Goal: Obtain resource: Download file/media

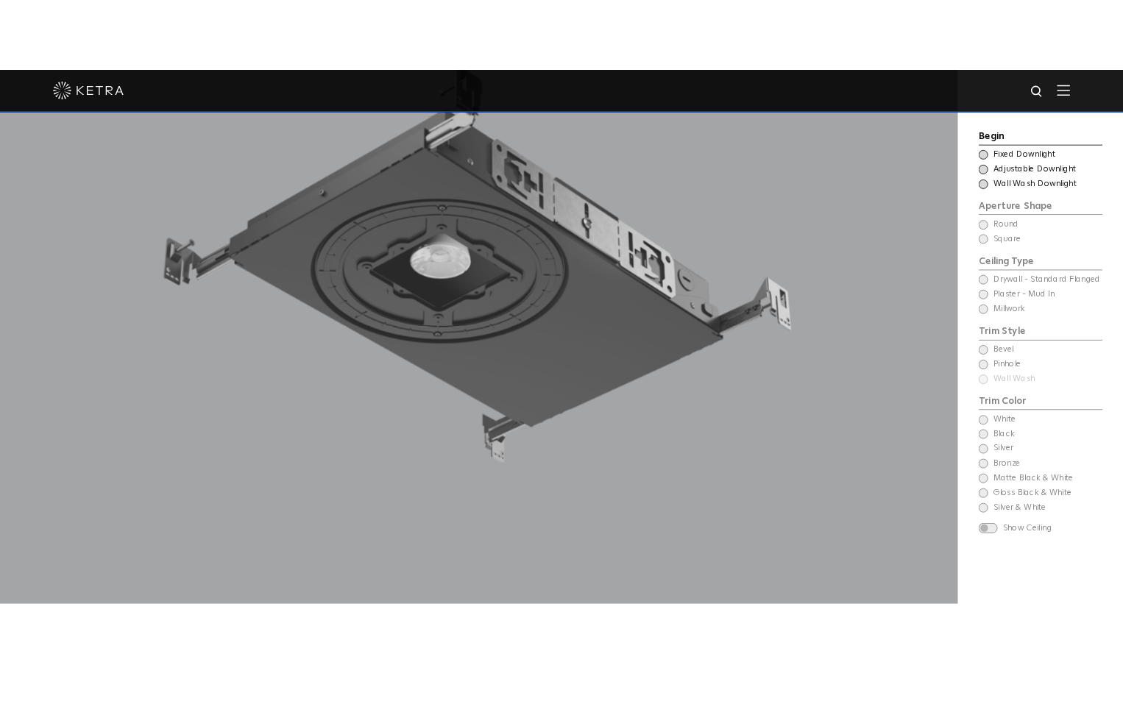
scroll to position [1766, 0]
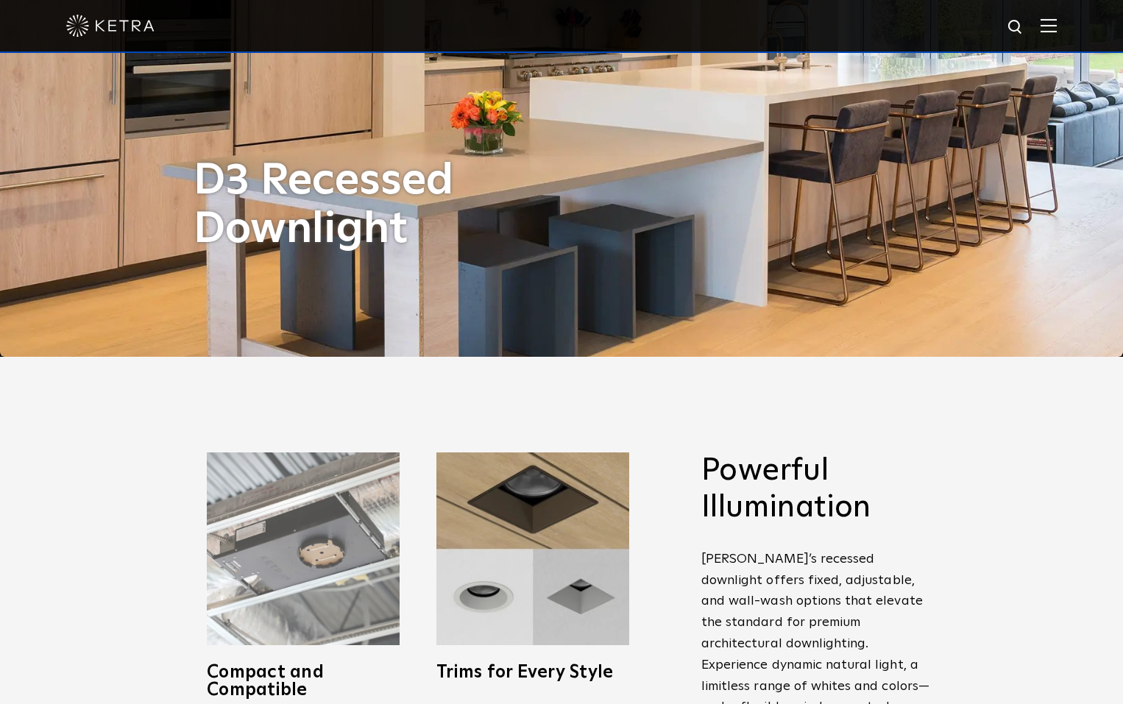
scroll to position [392, 0]
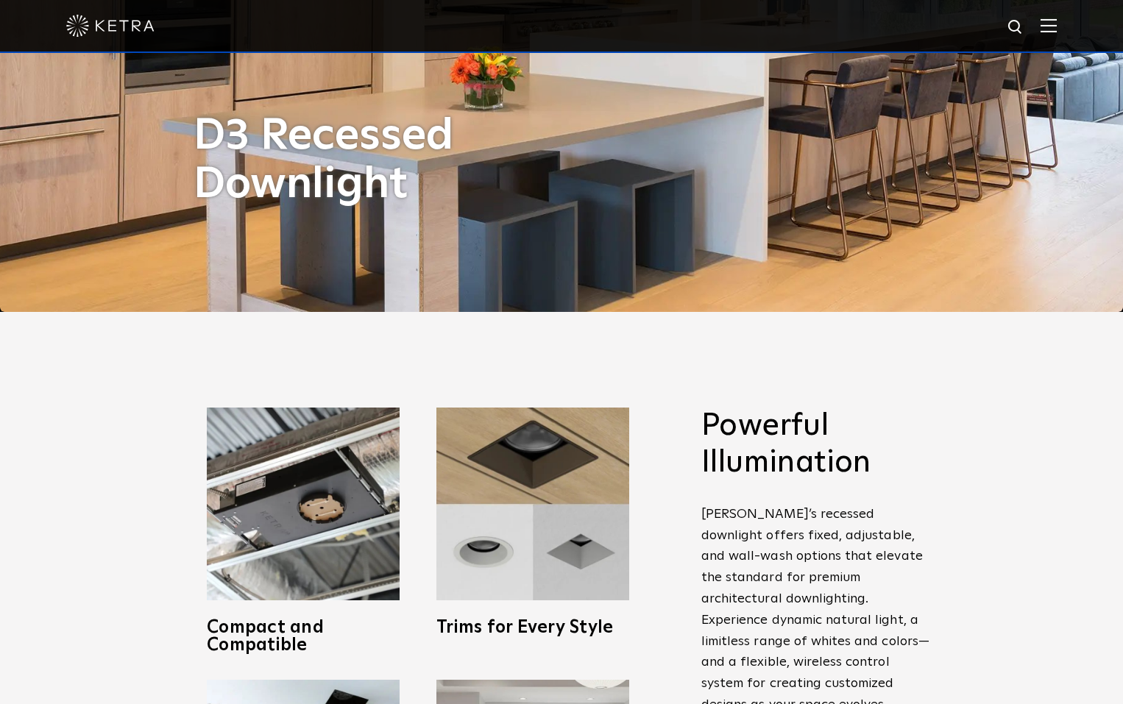
click at [1057, 24] on img at bounding box center [1048, 25] width 16 height 14
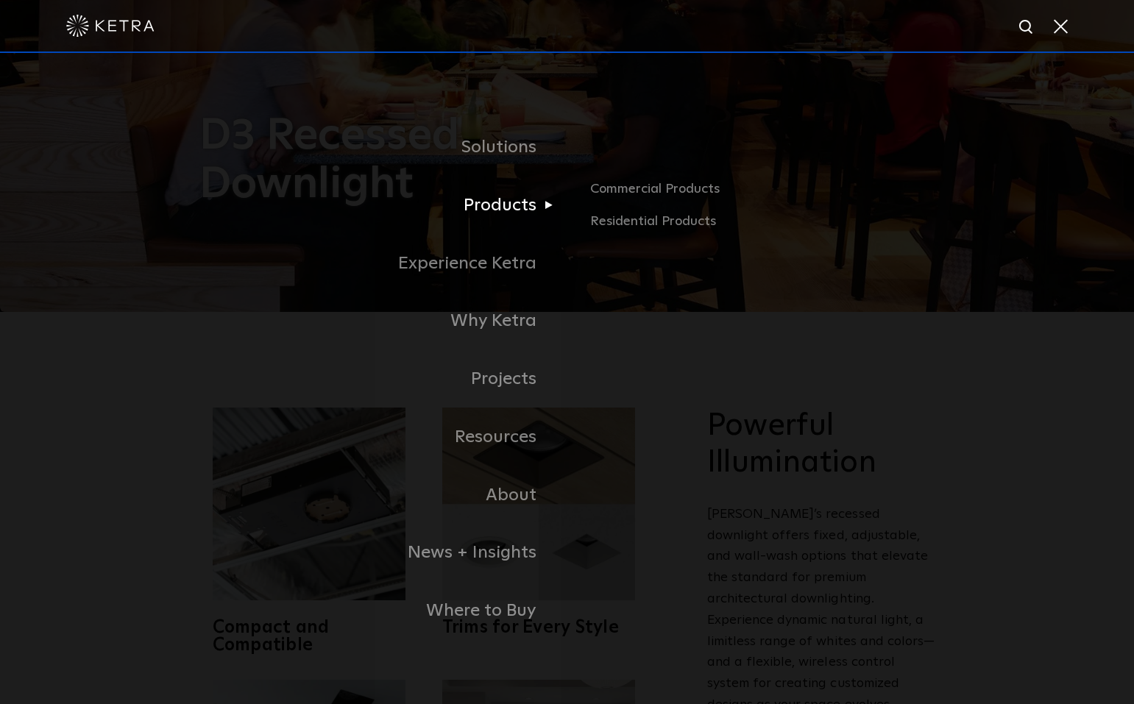
click at [502, 210] on link "Products" at bounding box center [383, 206] width 368 height 58
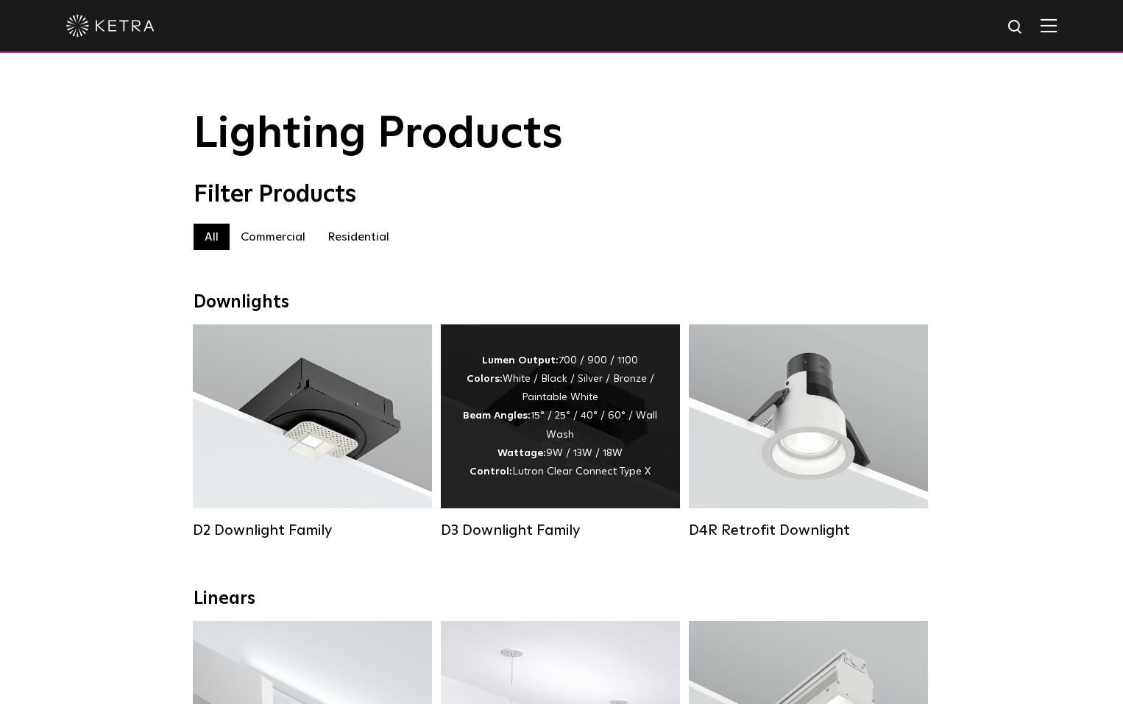
click at [533, 507] on div "Lumen Output: 700 / 900 / 1100 Colors: White / Black / Silver / Bronze / Painta…" at bounding box center [560, 416] width 239 height 184
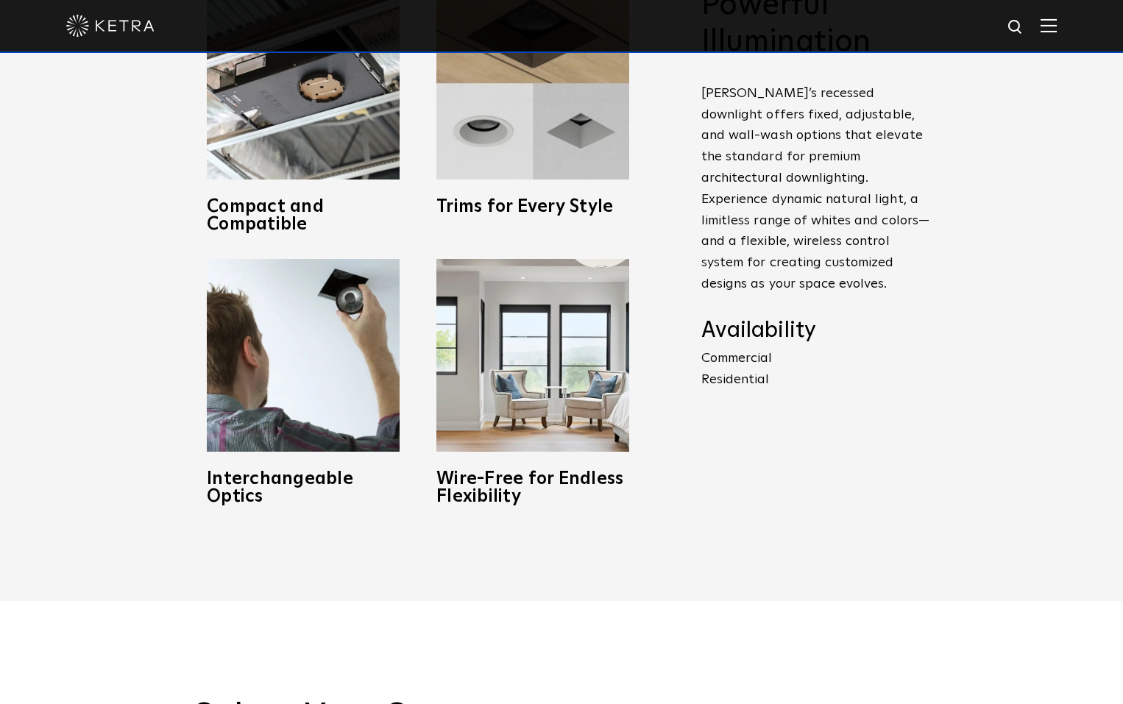
scroll to position [785, 0]
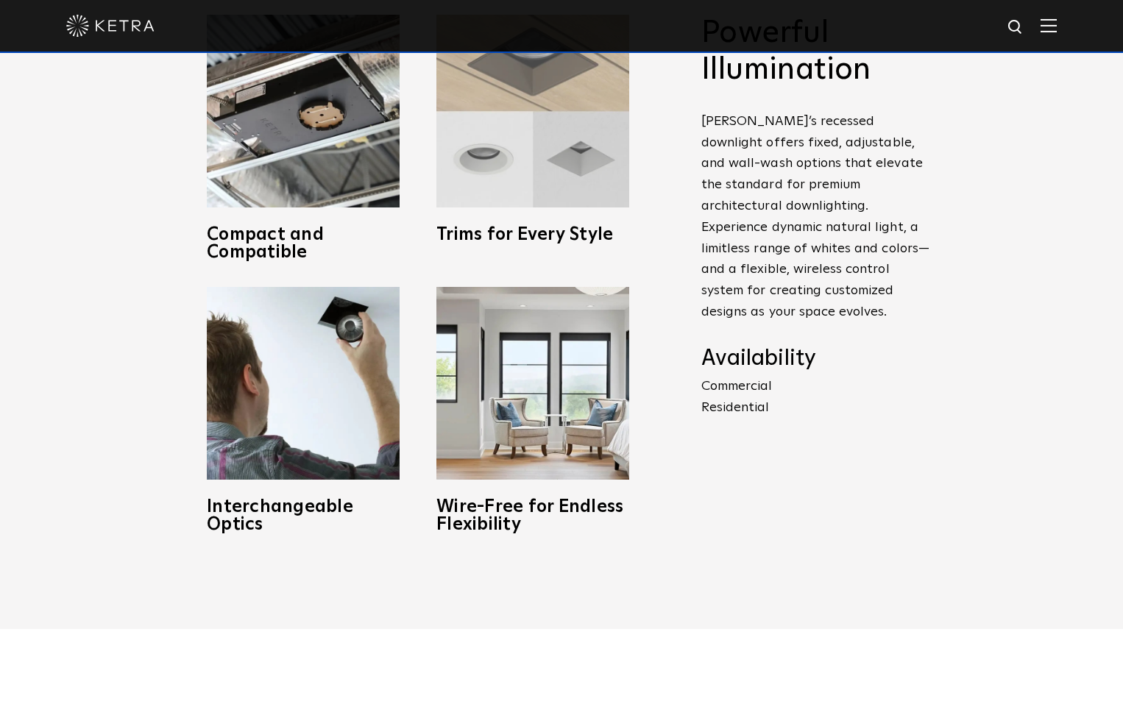
click at [479, 233] on h3 "Trims for Every Style" at bounding box center [532, 235] width 193 height 18
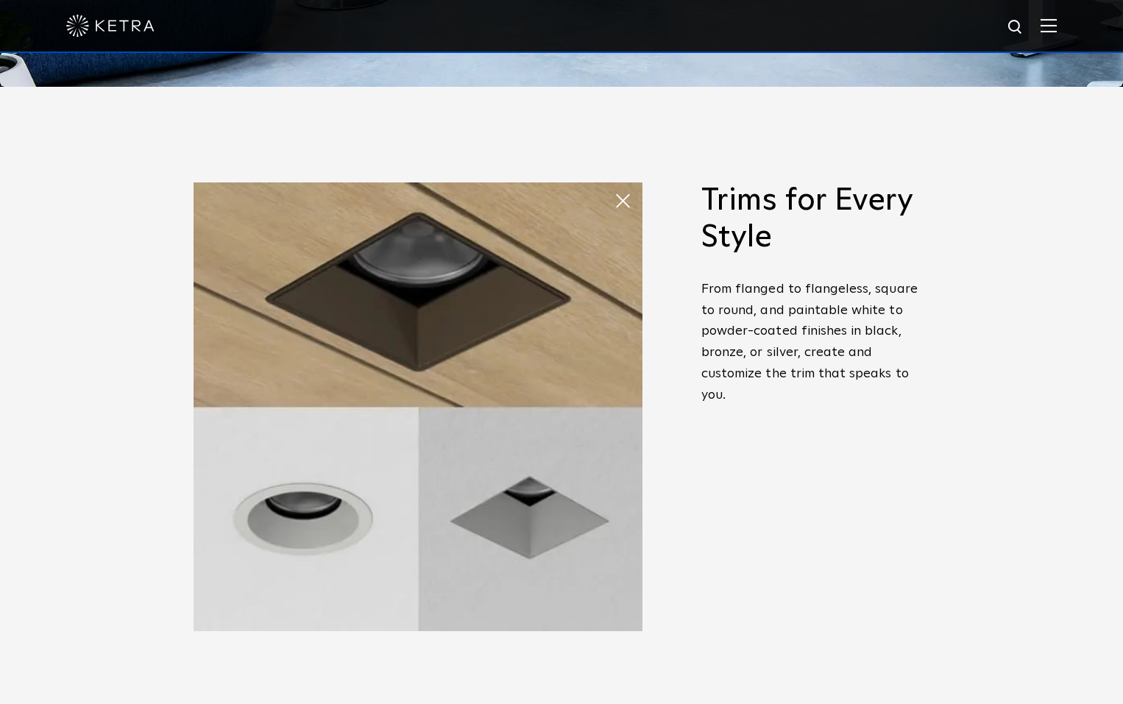
scroll to position [589, 0]
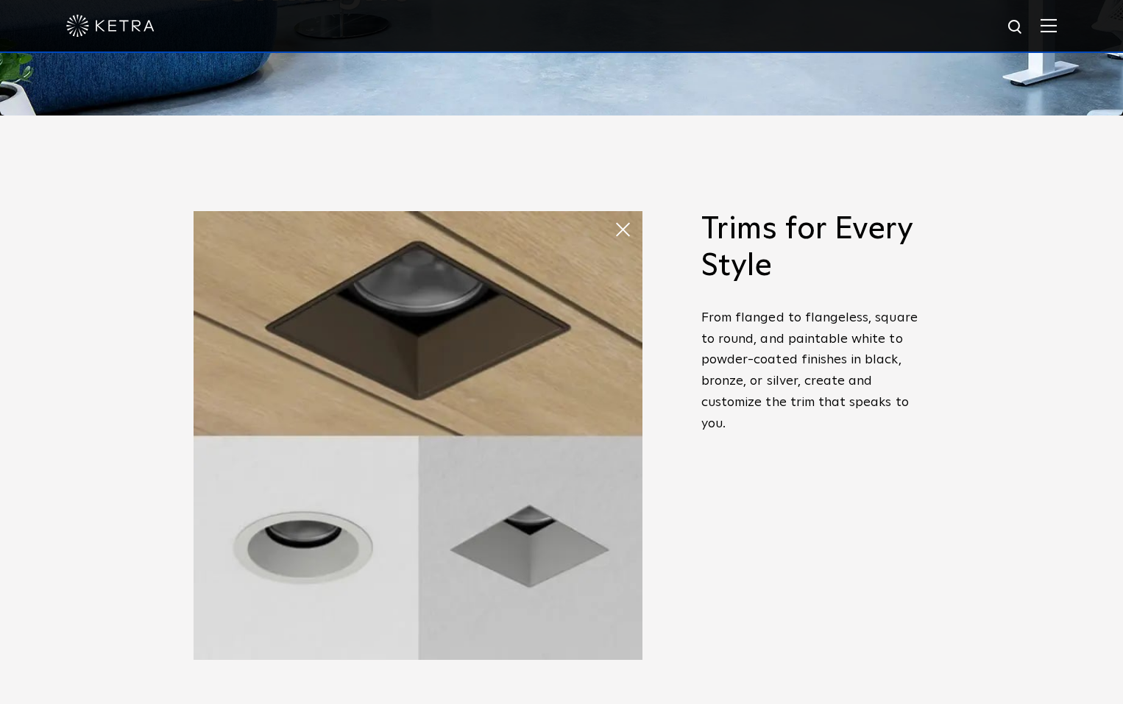
click at [479, 245] on img at bounding box center [418, 435] width 449 height 449
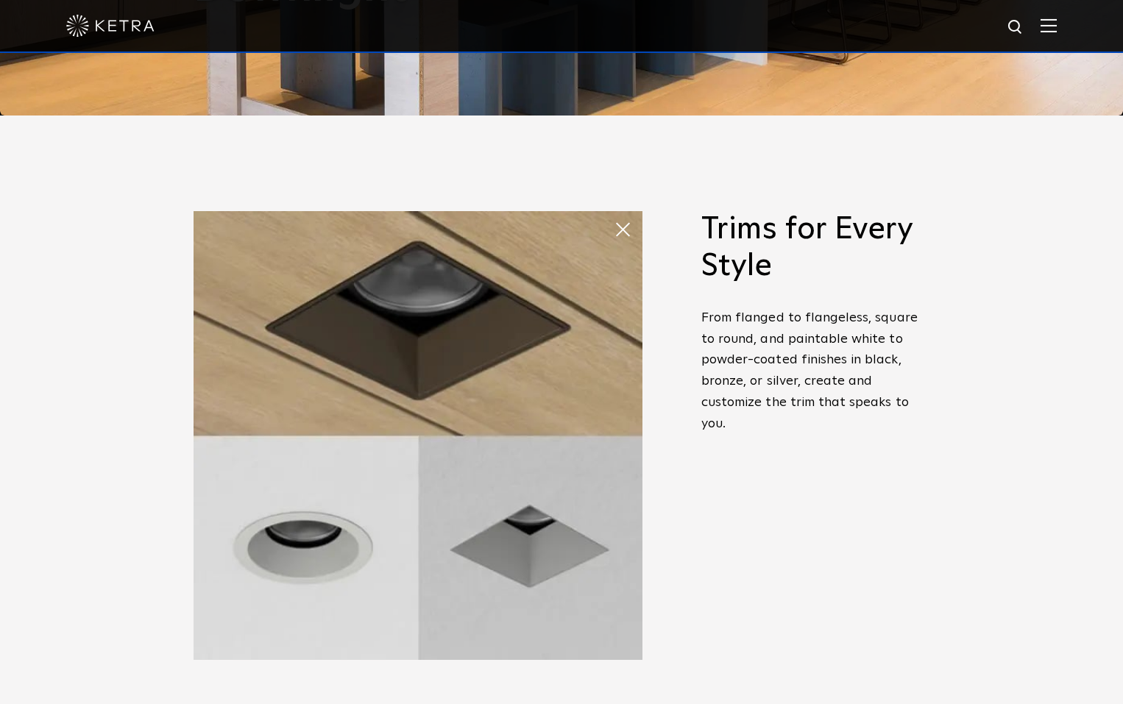
click at [622, 233] on span at bounding box center [628, 229] width 29 height 29
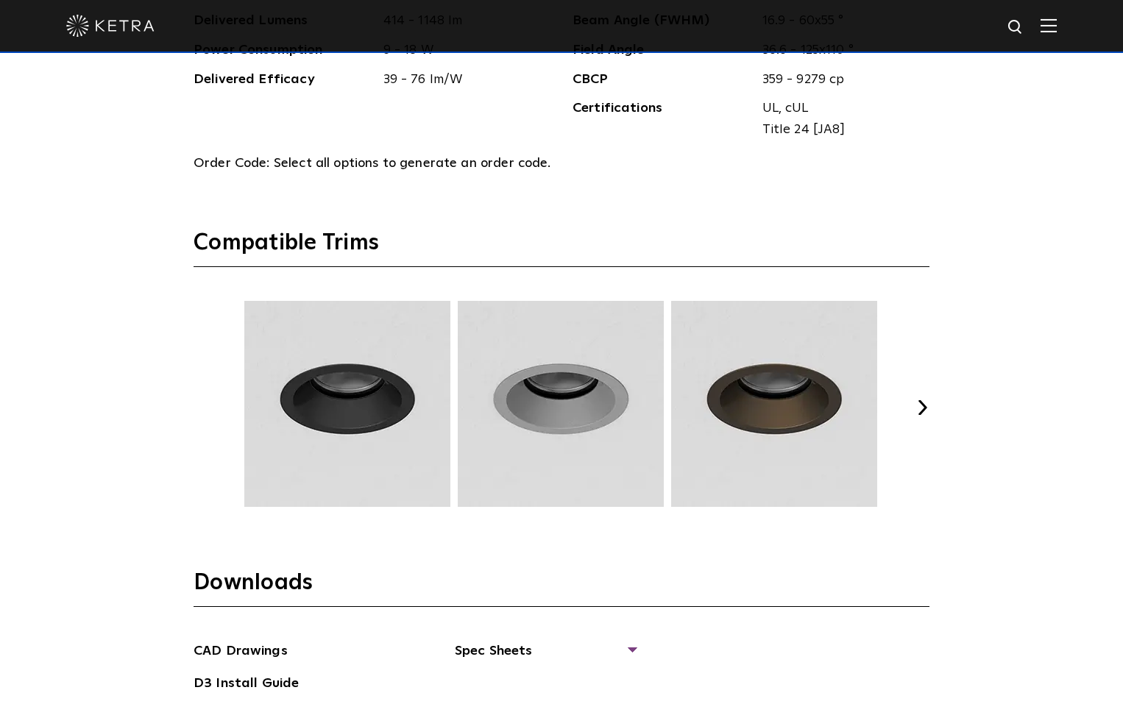
scroll to position [1962, 0]
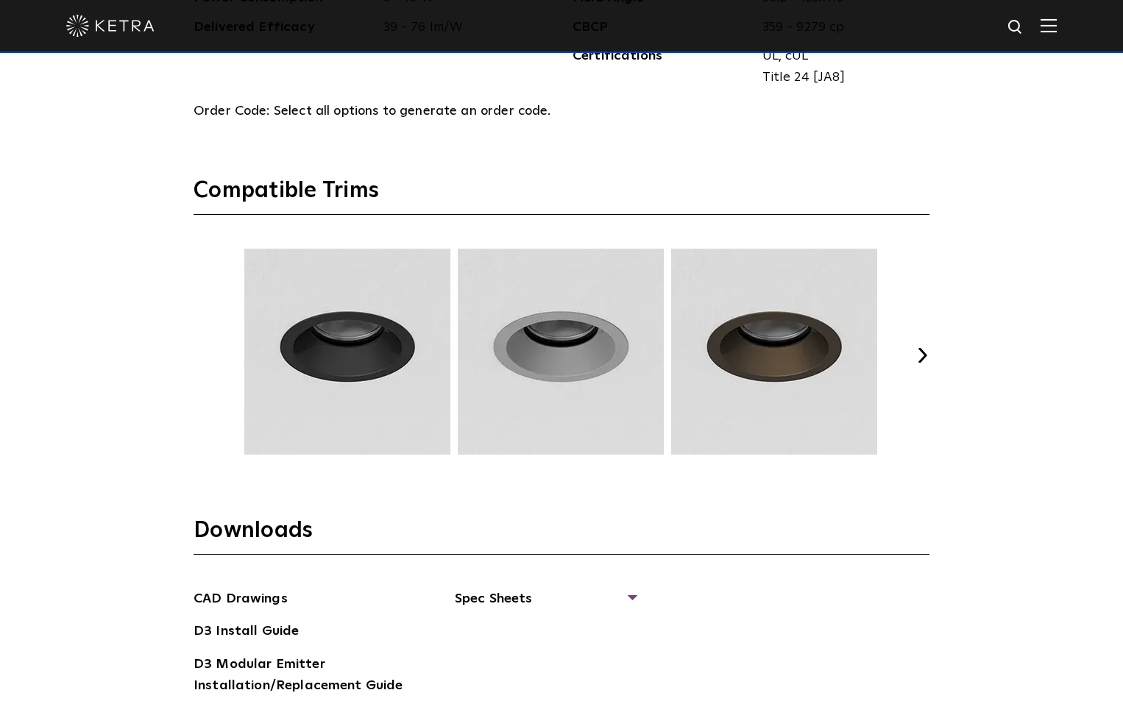
click at [914, 351] on div "Previous Next" at bounding box center [562, 355] width 736 height 213
click at [920, 349] on button "Next" at bounding box center [922, 355] width 15 height 15
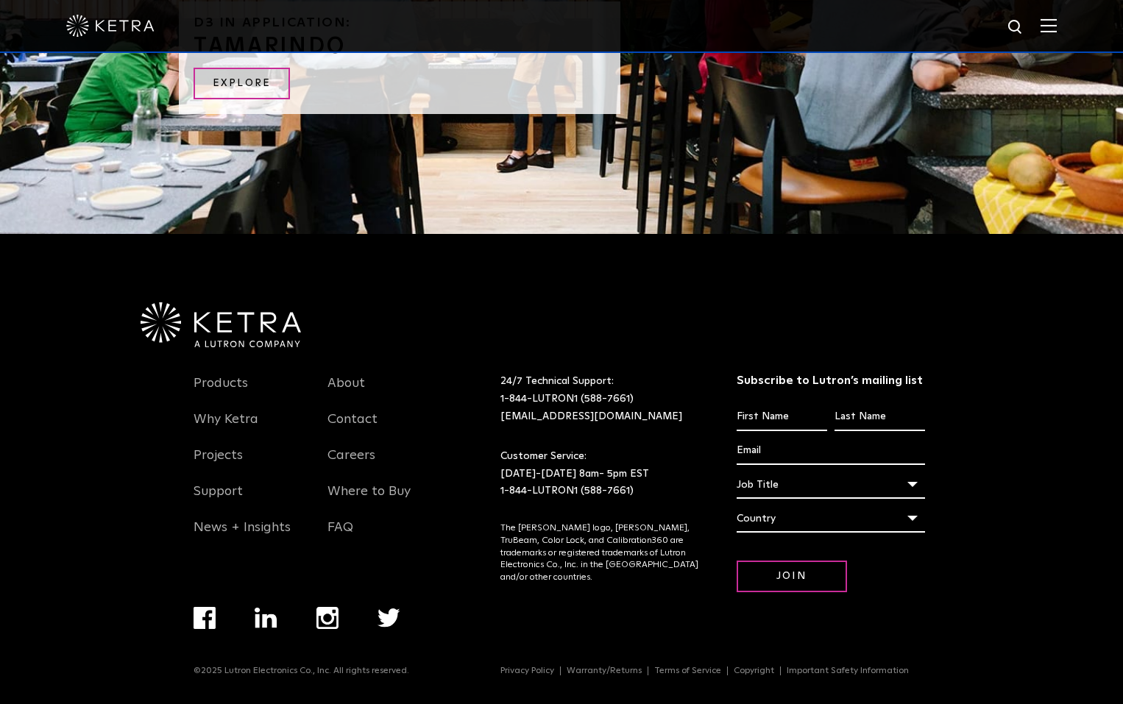
scroll to position [2173, 0]
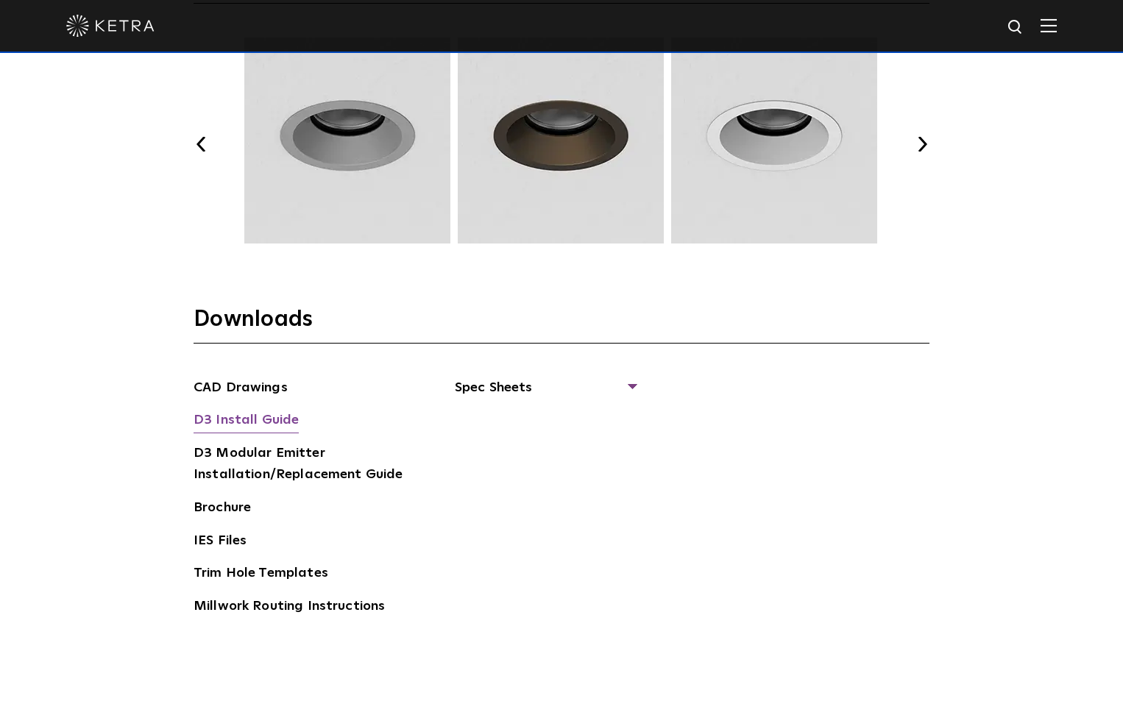
click at [277, 421] on link "D3 Install Guide" at bounding box center [246, 422] width 105 height 24
